Goal: Navigation & Orientation: Understand site structure

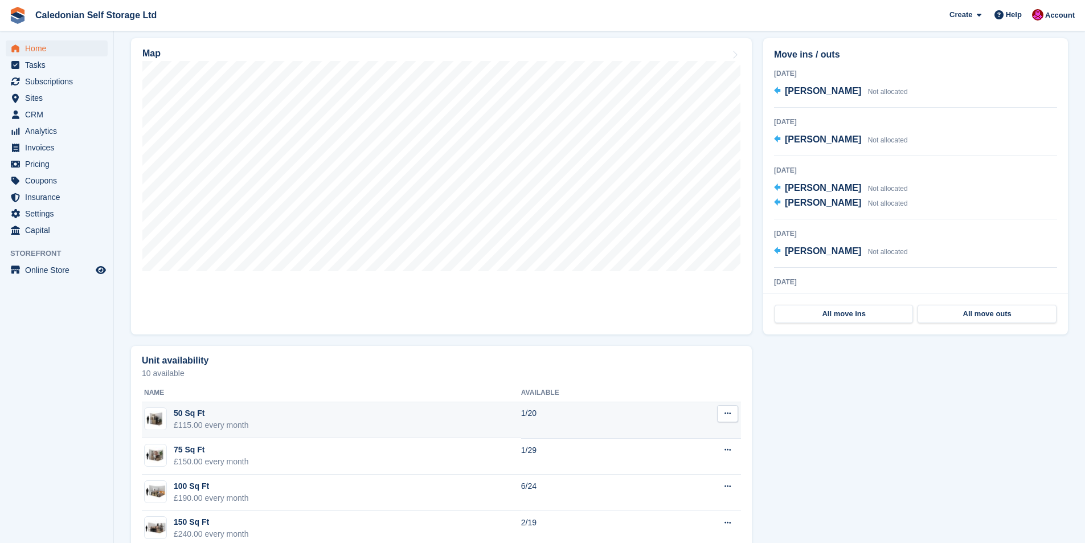
scroll to position [345, 0]
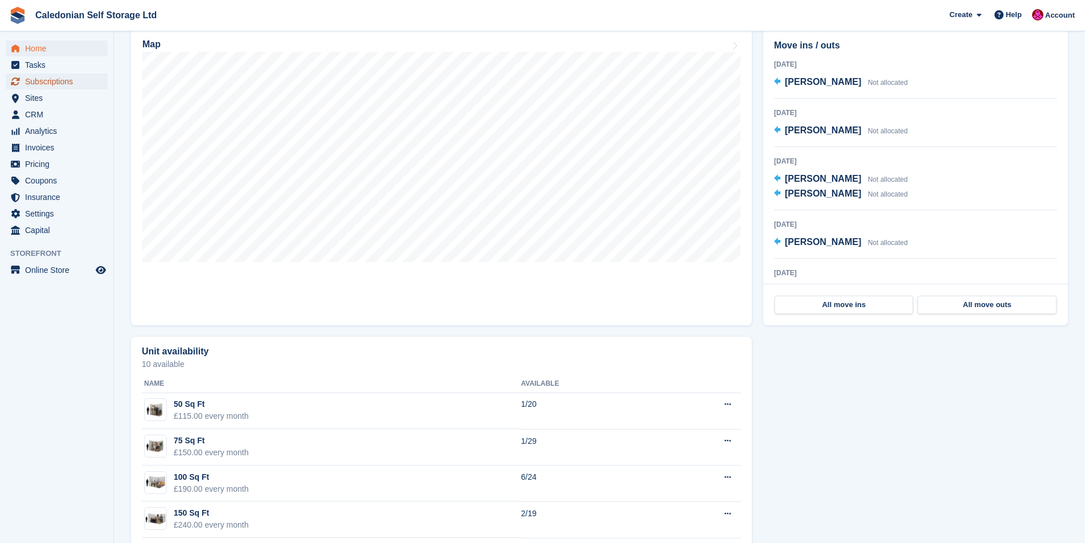
click at [45, 81] on span "Subscriptions" at bounding box center [59, 81] width 68 height 16
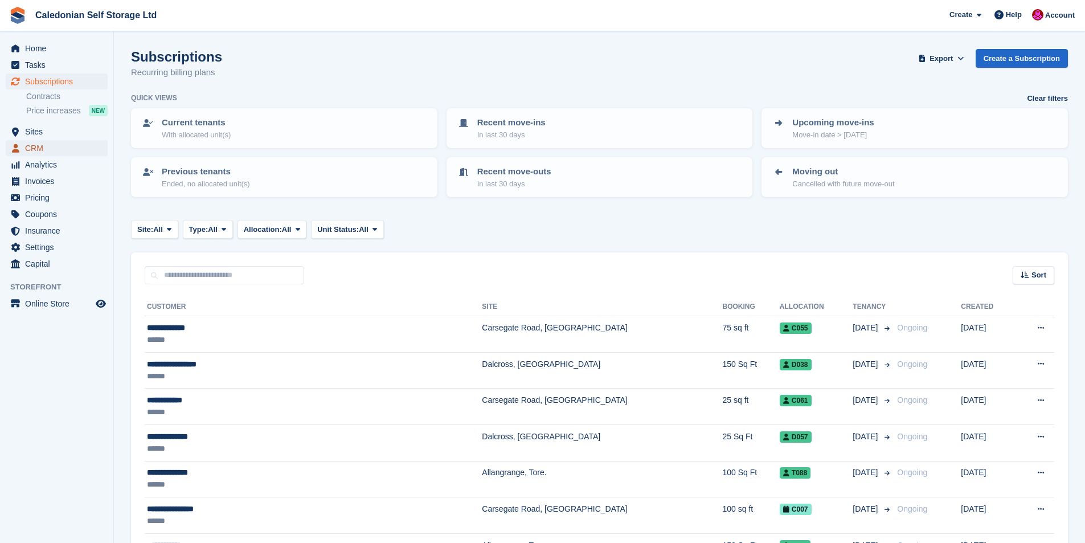
click at [28, 143] on span "CRM" at bounding box center [59, 148] width 68 height 16
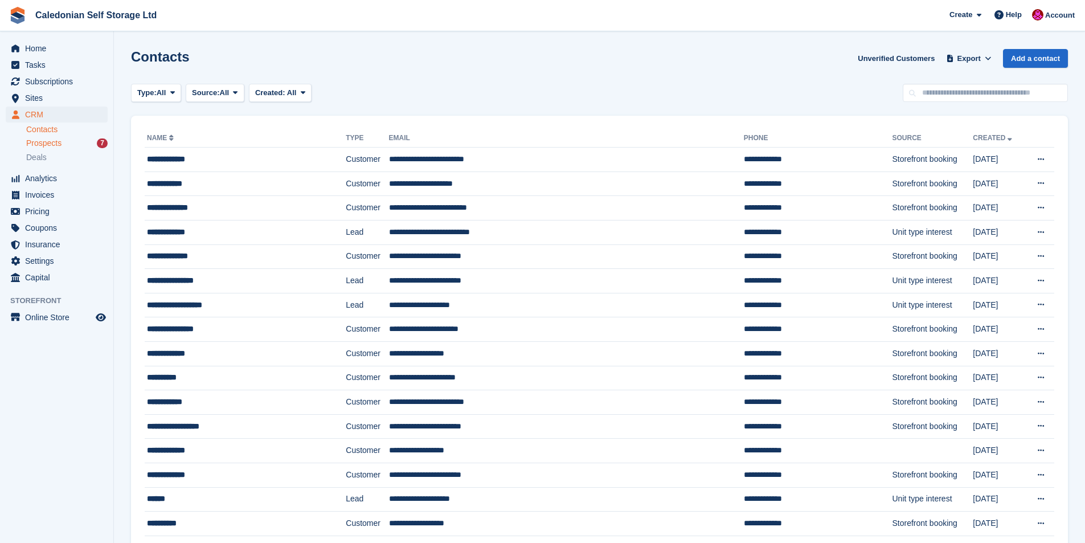
click at [55, 145] on span "Prospects" at bounding box center [43, 143] width 35 height 11
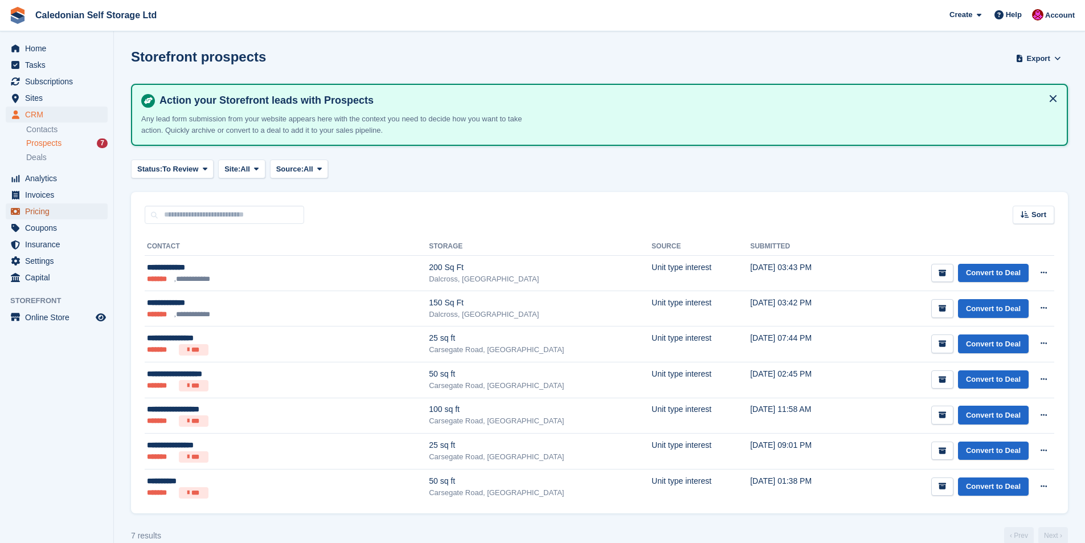
click at [48, 213] on span "Pricing" at bounding box center [59, 211] width 68 height 16
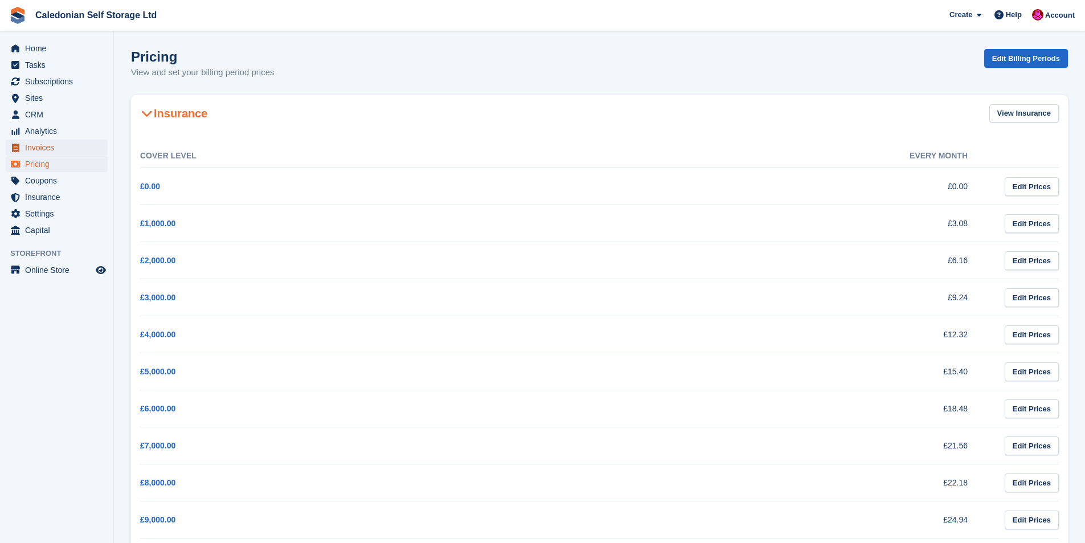
click at [39, 146] on span "Invoices" at bounding box center [59, 148] width 68 height 16
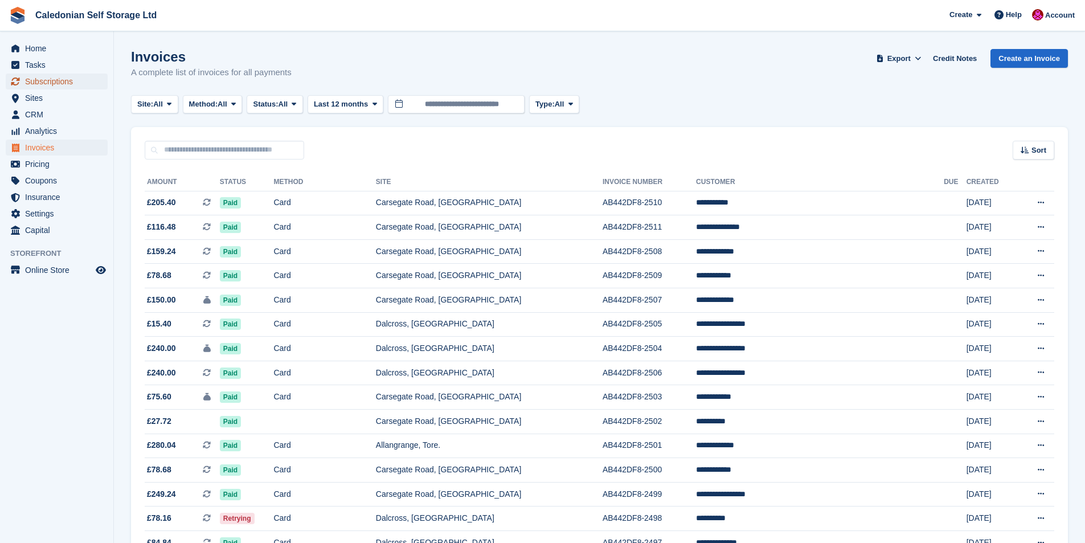
click at [31, 85] on span "Subscriptions" at bounding box center [59, 81] width 68 height 16
